Goal: Find specific page/section: Find specific page/section

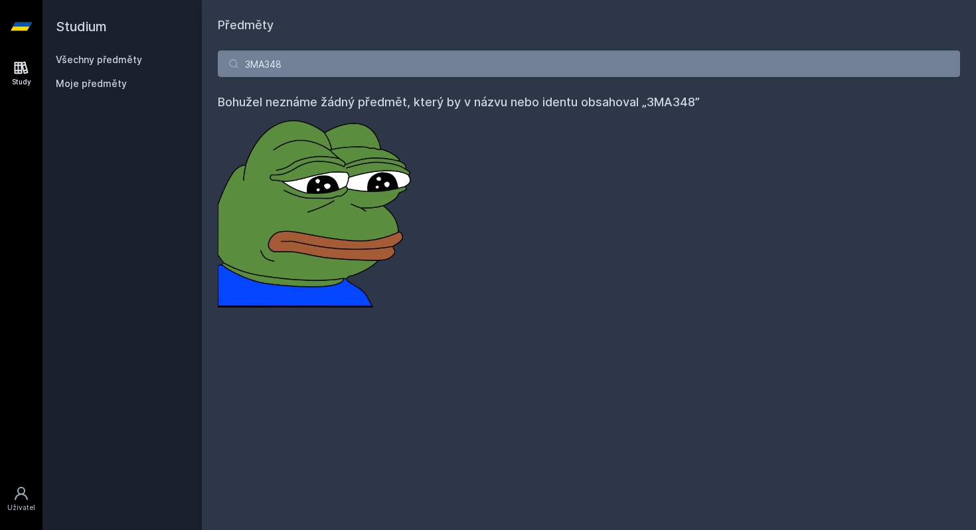
click at [346, 72] on input "3MA348" at bounding box center [589, 63] width 742 height 27
click at [557, 61] on input "2TM407" at bounding box center [589, 63] width 742 height 27
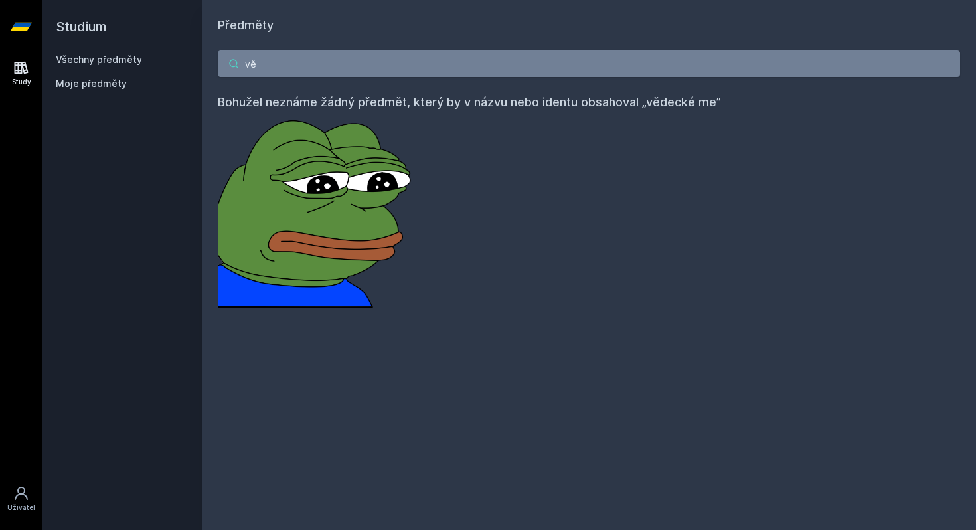
type input "v"
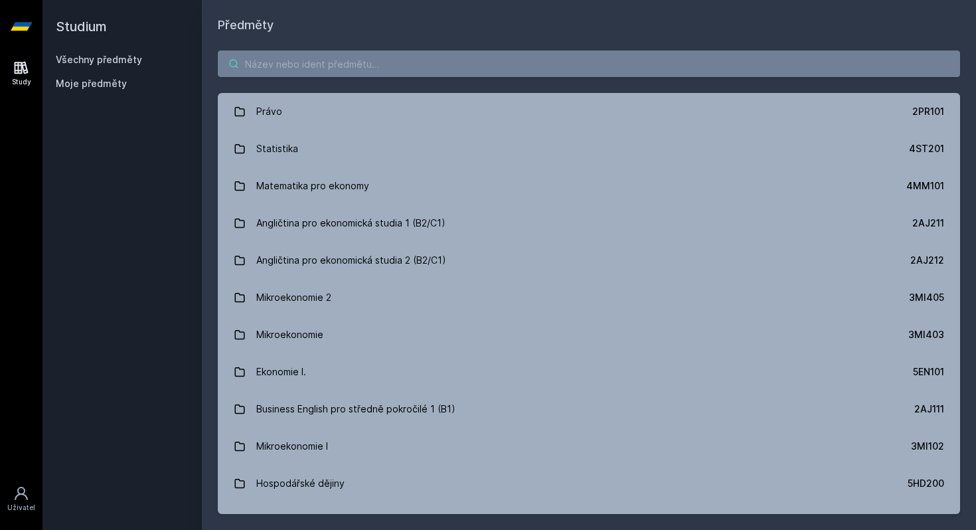
click at [452, 61] on input "search" at bounding box center [589, 63] width 742 height 27
paste input "5EN205"
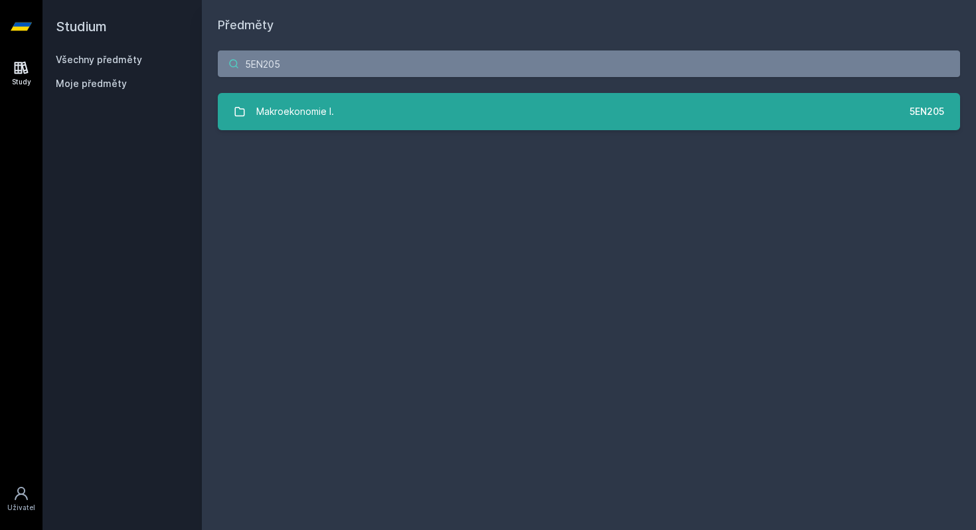
type input "5EN205"
click at [396, 103] on link "Makroekonomie I. 5EN205" at bounding box center [589, 111] width 742 height 37
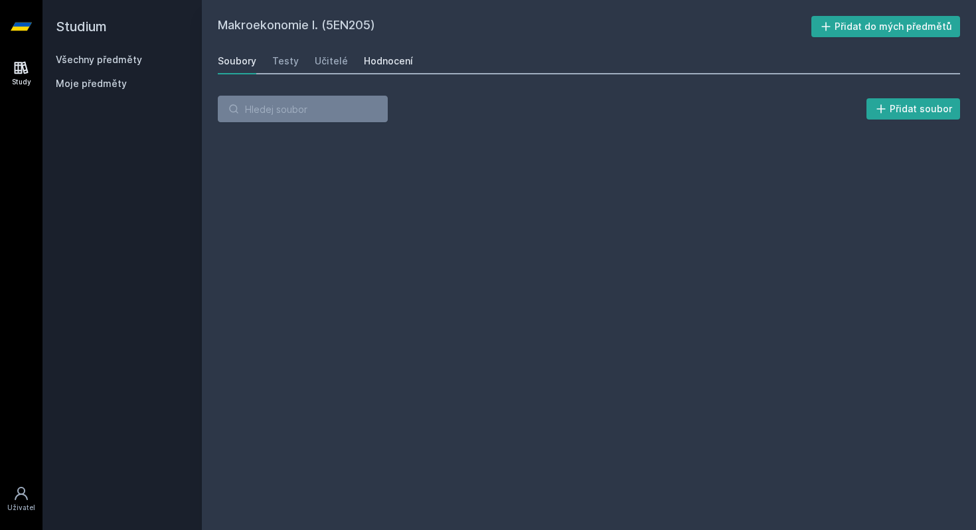
click at [398, 66] on div "Hodnocení" at bounding box center [388, 60] width 49 height 13
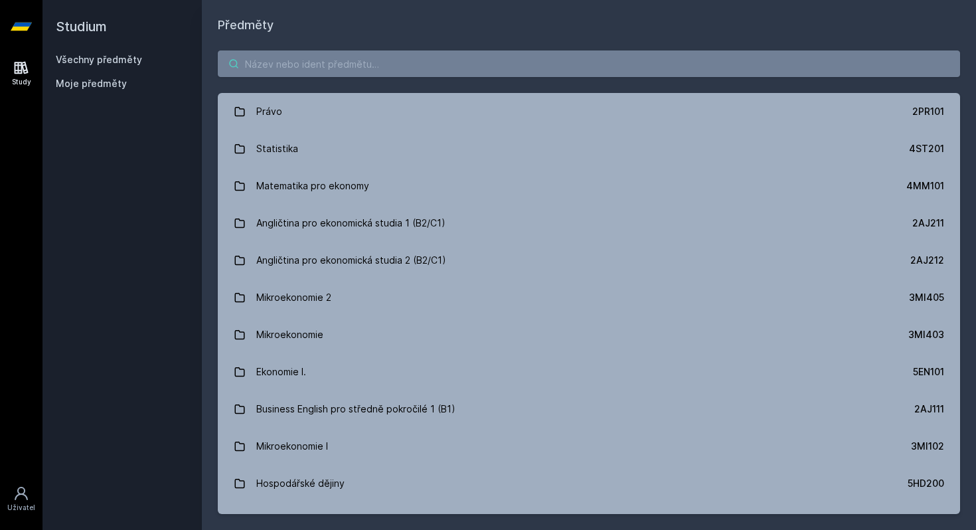
click at [601, 62] on input "search" at bounding box center [589, 63] width 742 height 27
paste input "3MI404"
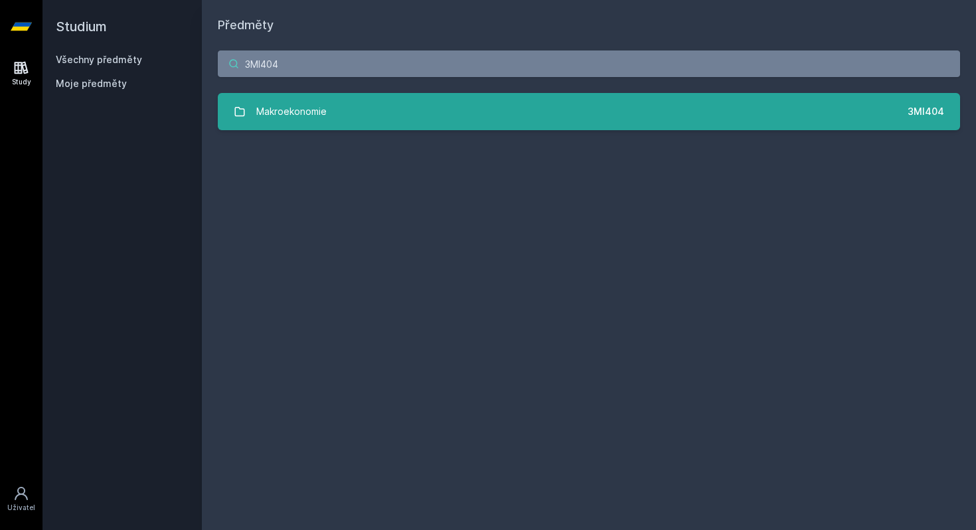
type input "3MI404"
click at [487, 106] on link "Makroekonomie 3MI404" at bounding box center [589, 111] width 742 height 37
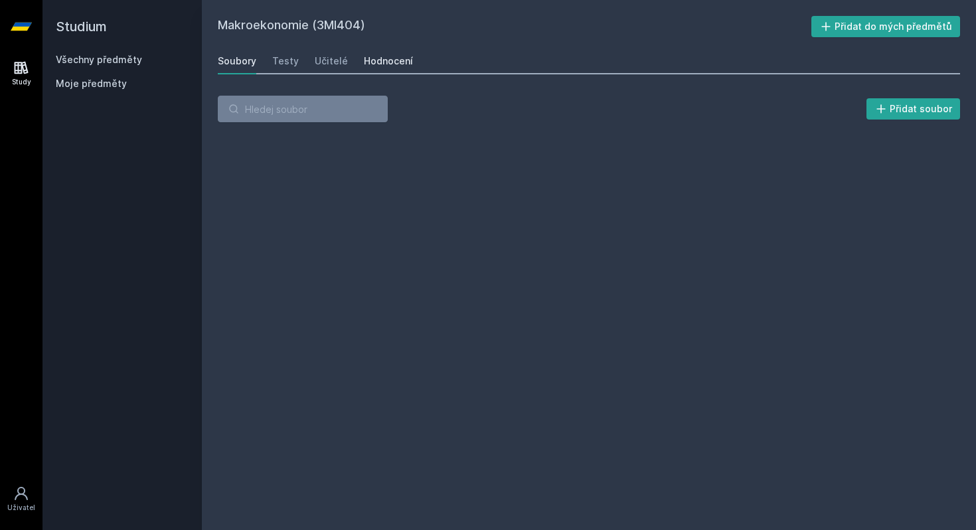
click at [403, 55] on div "Hodnocení" at bounding box center [388, 60] width 49 height 13
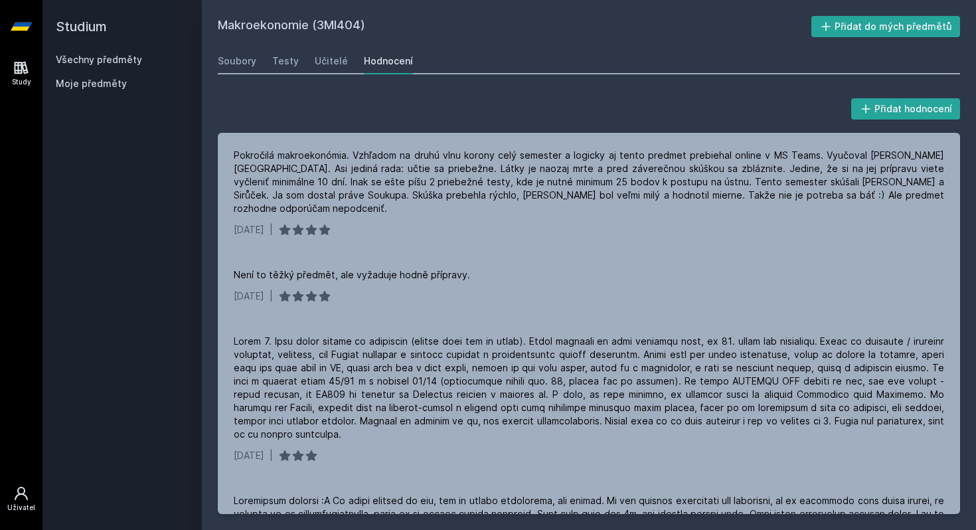
click at [26, 506] on div "Uživatel" at bounding box center [21, 507] width 28 height 10
click at [100, 65] on link "Všechny předměty" at bounding box center [99, 59] width 86 height 11
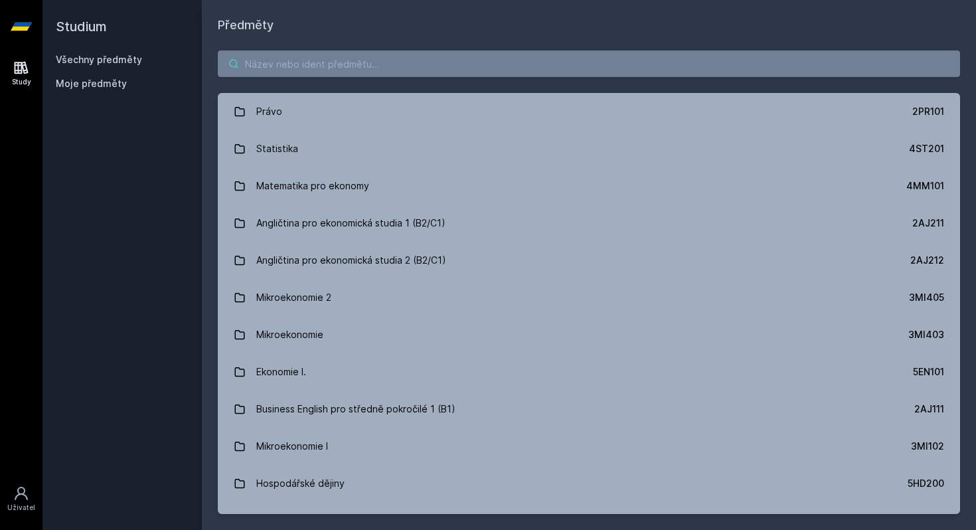
click at [261, 67] on input "search" at bounding box center [589, 63] width 742 height 27
paste input "5EN205"
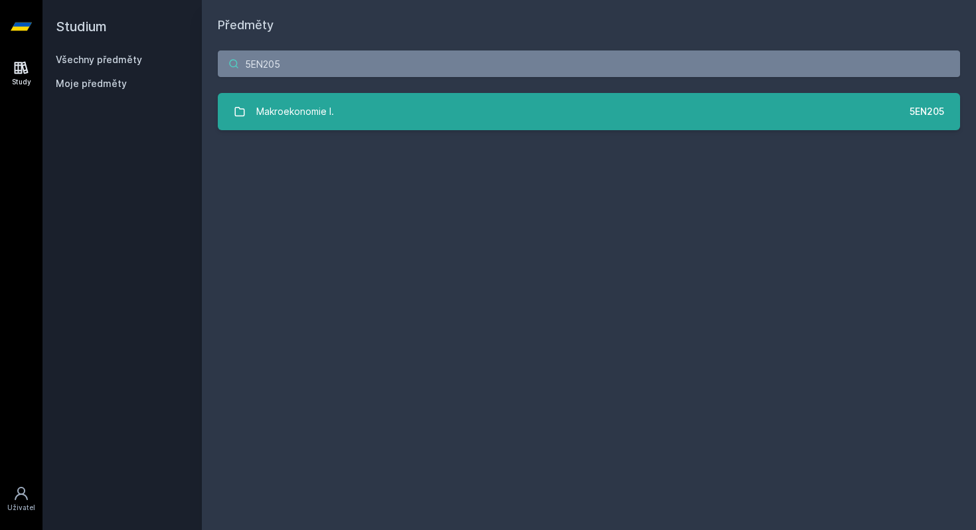
type input "5EN205"
click at [317, 111] on div "Makroekonomie I." at bounding box center [295, 111] width 78 height 27
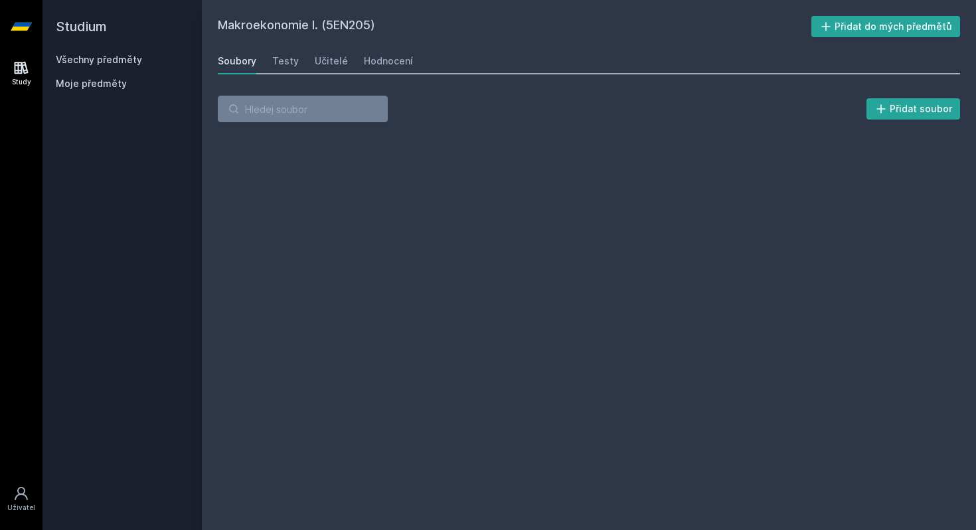
click at [362, 80] on div "Přidat soubor" at bounding box center [589, 114] width 774 height 69
click at [394, 55] on div "Hodnocení" at bounding box center [388, 60] width 49 height 13
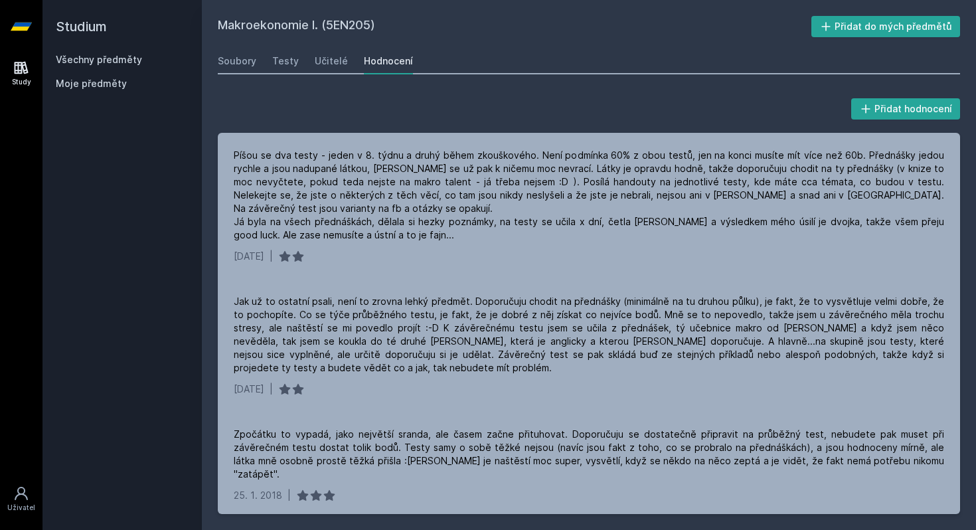
click at [84, 52] on h2 "Studium" at bounding box center [122, 26] width 133 height 53
click at [91, 61] on link "Všechny předměty" at bounding box center [99, 59] width 86 height 11
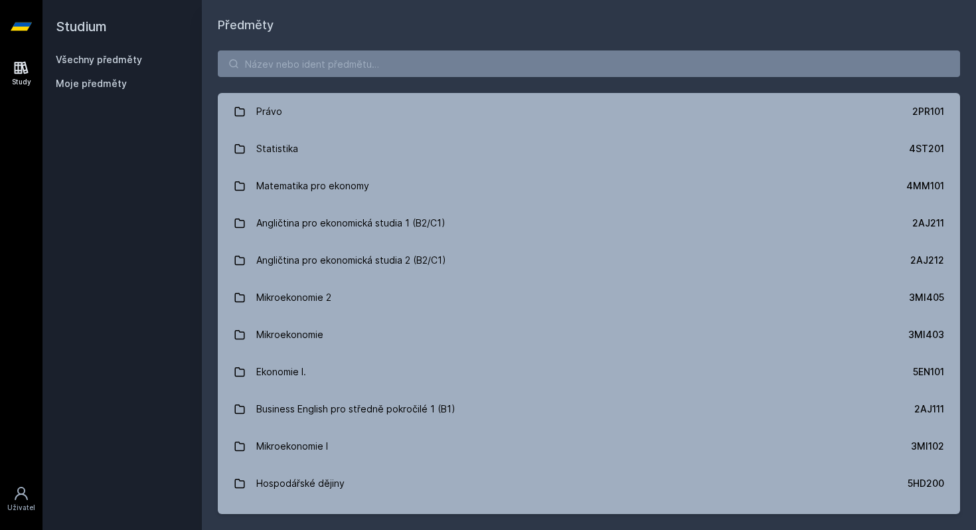
click at [360, 50] on div "Právo 2PR101 Statistika 4ST201 Matematika pro ekonomy 4MM101 Angličtina pro eko…" at bounding box center [589, 282] width 774 height 495
click at [351, 57] on input "search" at bounding box center [589, 63] width 742 height 27
paste input "2TM401"
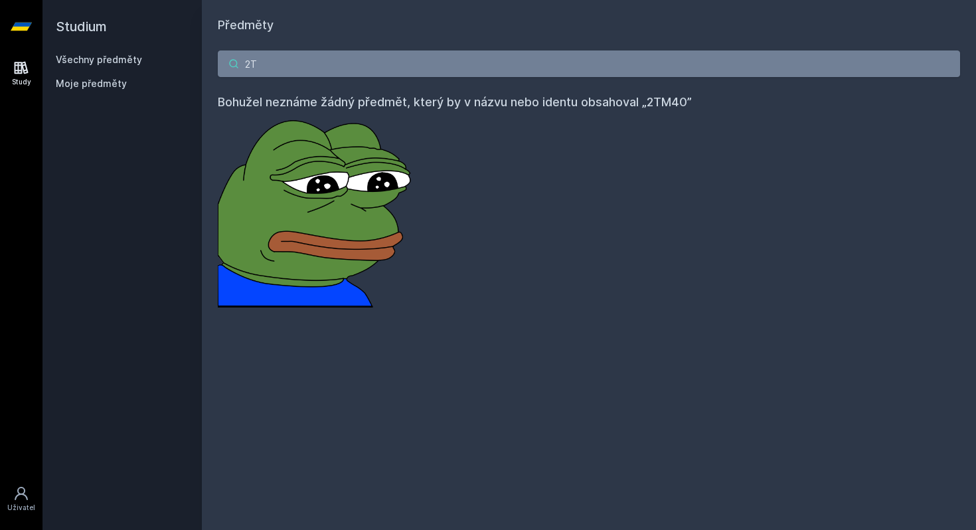
type input "2"
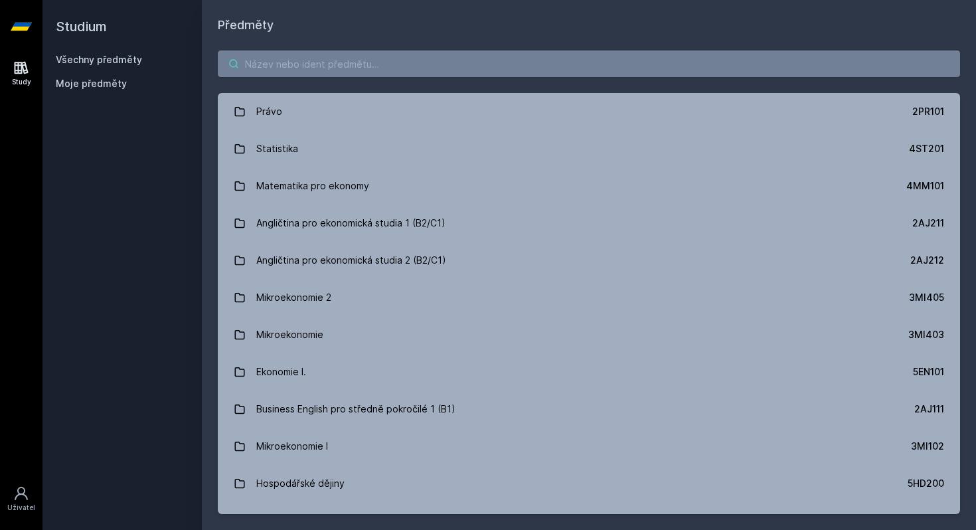
click at [266, 60] on input "search" at bounding box center [589, 63] width 742 height 27
paste input "2OP524"
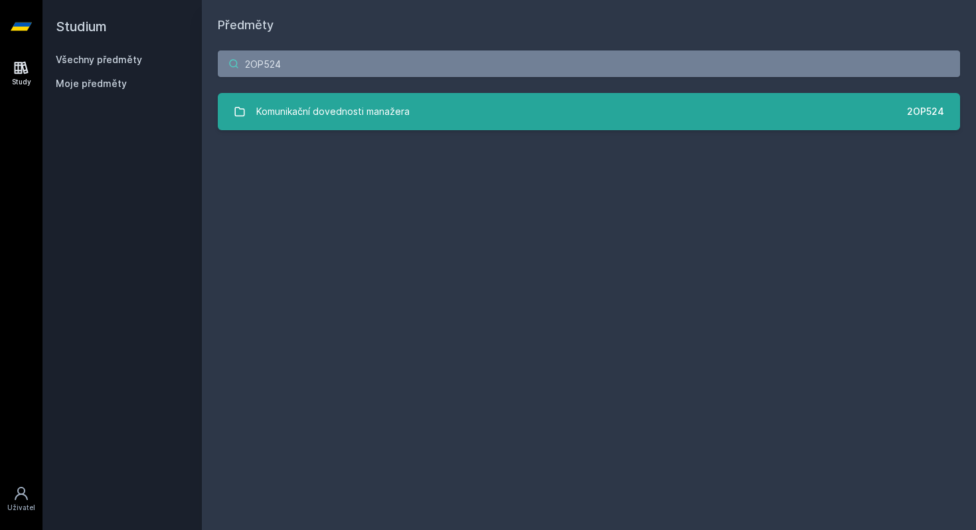
type input "2OP524"
click at [314, 110] on div "Komunikační dovednosti manažera" at bounding box center [332, 111] width 153 height 27
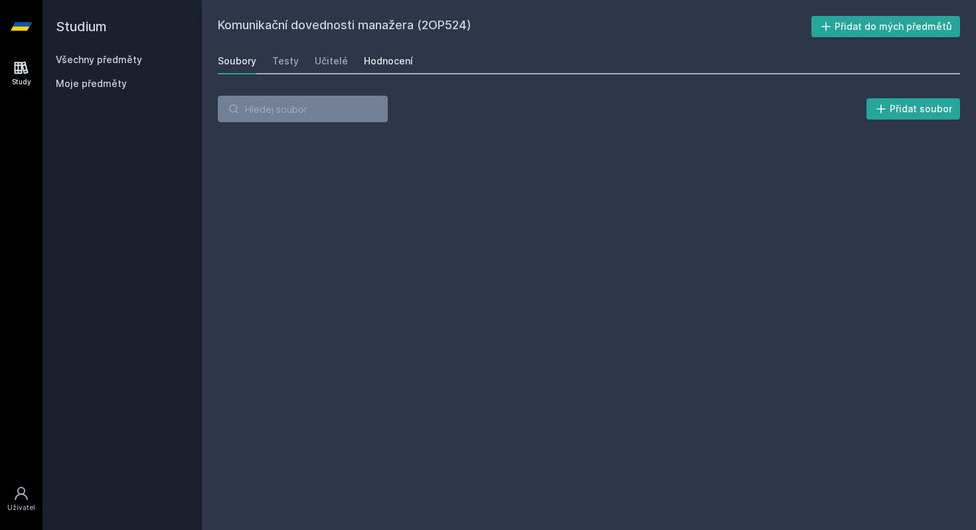
click at [390, 66] on div "Hodnocení" at bounding box center [388, 60] width 49 height 13
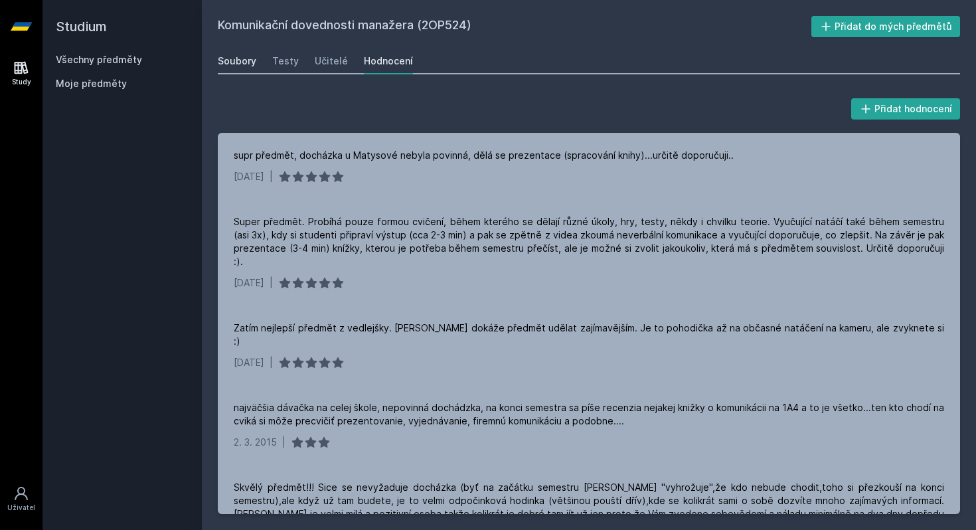
click at [245, 52] on link "Soubory" at bounding box center [237, 61] width 38 height 27
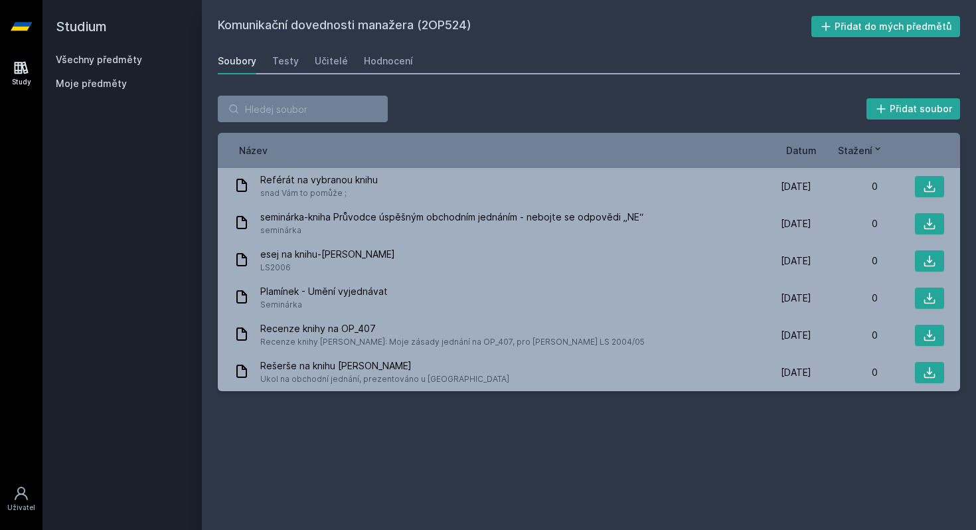
click at [114, 52] on h2 "Studium" at bounding box center [122, 26] width 133 height 53
click at [113, 58] on link "Všechny předměty" at bounding box center [99, 59] width 86 height 11
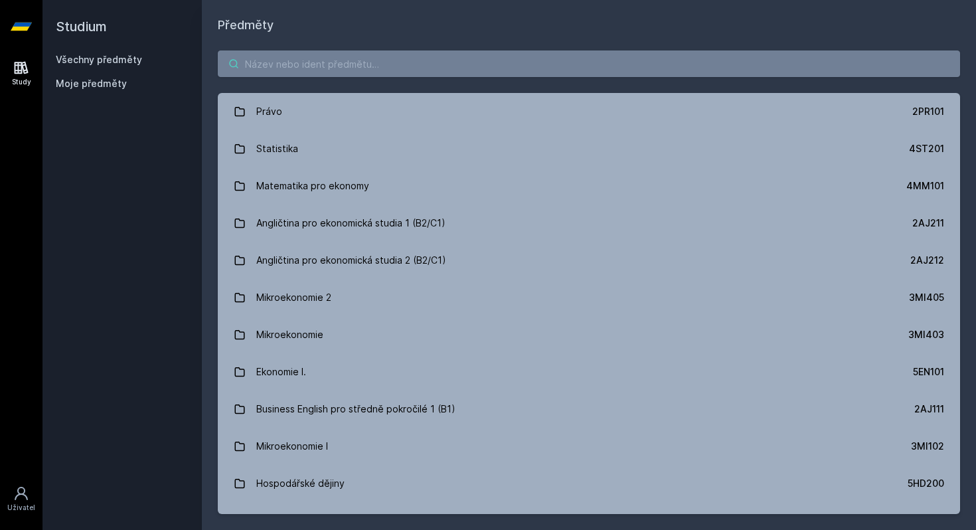
click at [275, 60] on input "search" at bounding box center [589, 63] width 742 height 27
paste input "2TM431"
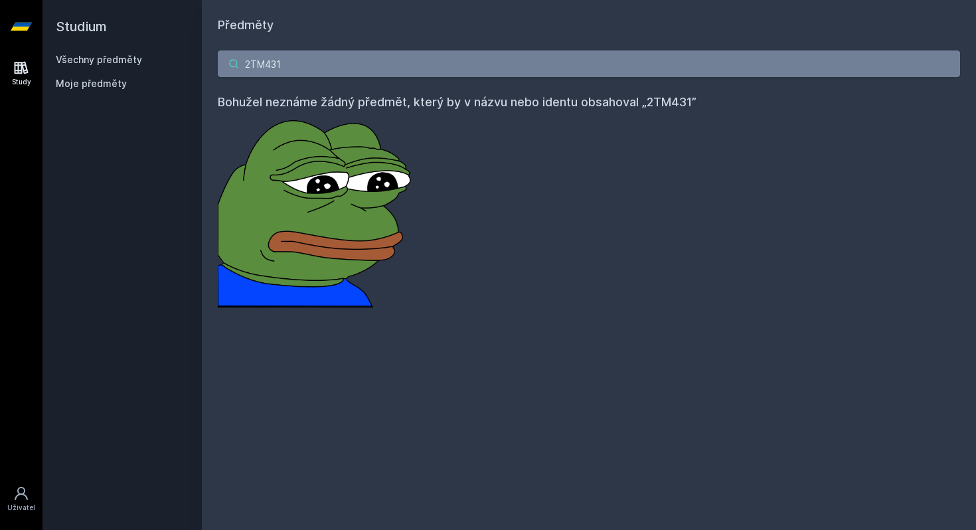
type input "2TM431"
click at [804, 40] on div "2TM431 Bohužel neznáme žádný předmět, který by v názvu nebo identu obsahoval „2…" at bounding box center [589, 179] width 774 height 289
